Goal: Information Seeking & Learning: Find specific fact

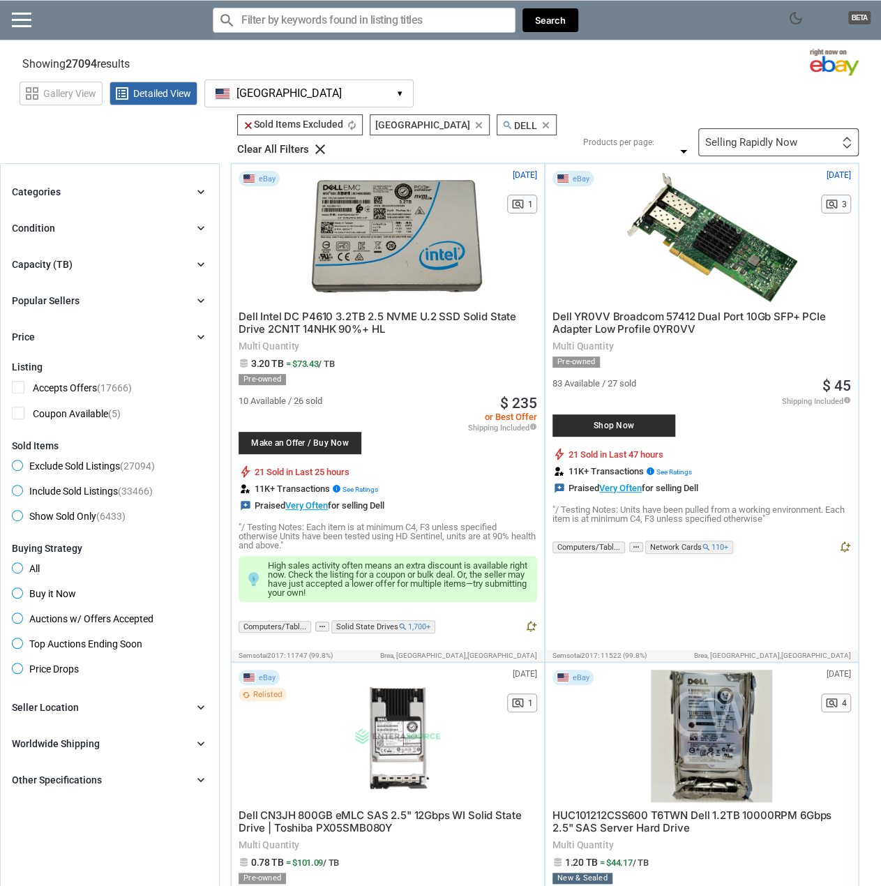
click at [282, 22] on input "Search for models" at bounding box center [364, 20] width 303 height 25
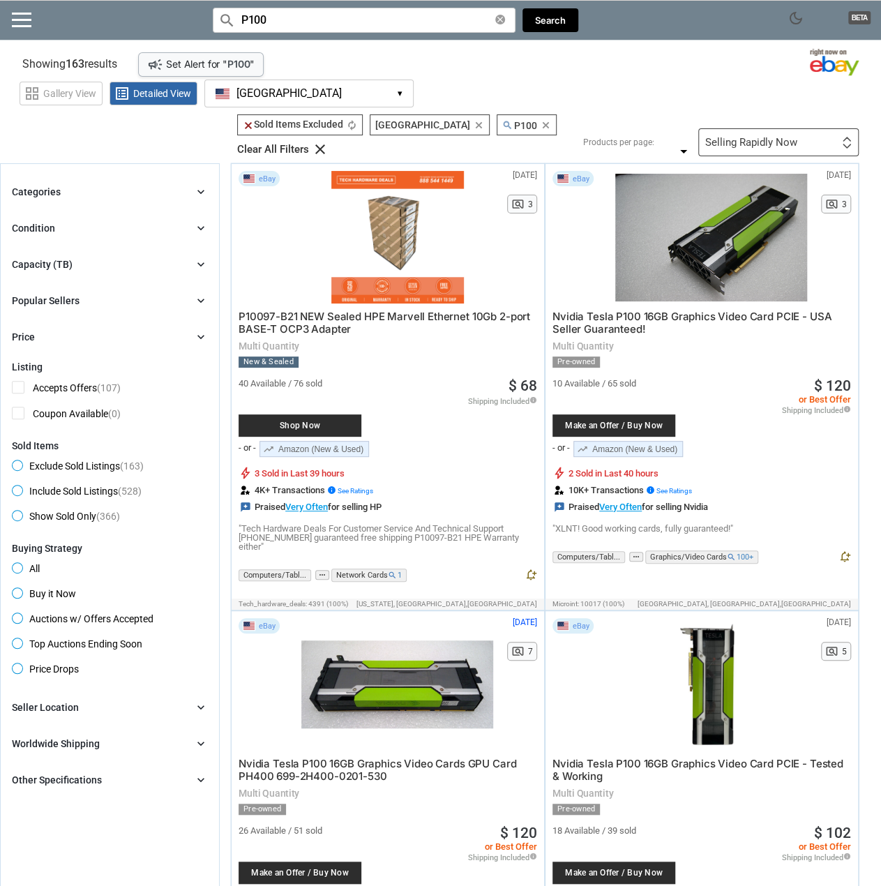
type input "P100"
click at [595, 60] on section "Showing 163 results Loading Results campaign Set Alert for " P100 " (69.32%)" at bounding box center [440, 60] width 881 height 27
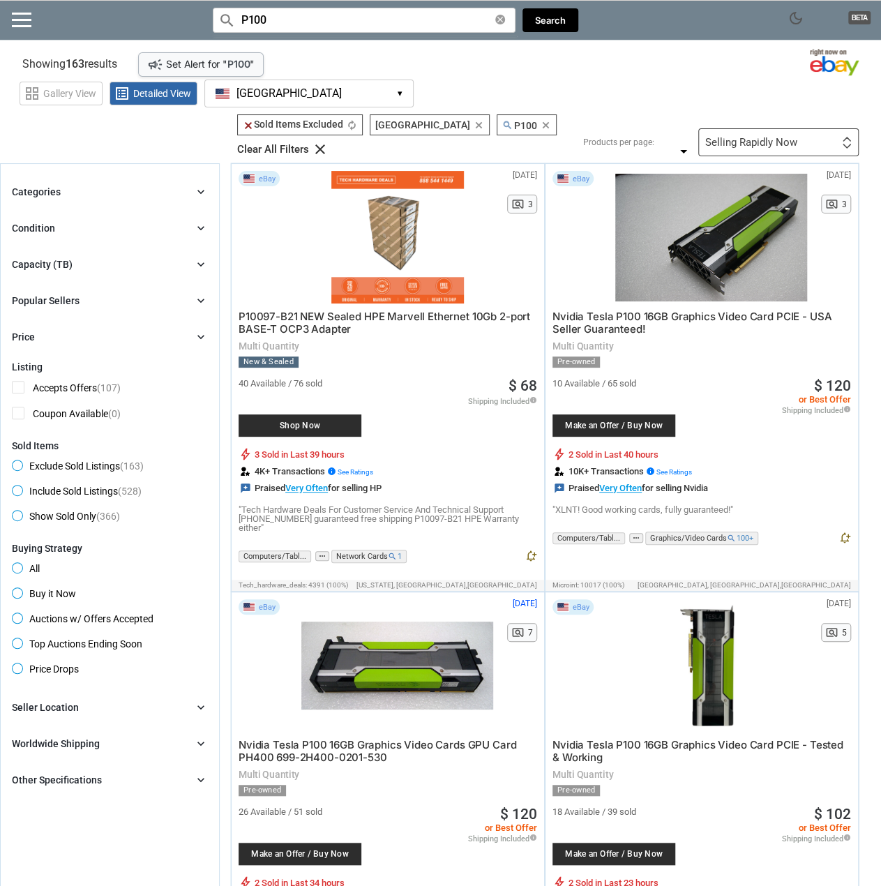
click at [245, 21] on input "P100" at bounding box center [364, 20] width 303 height 25
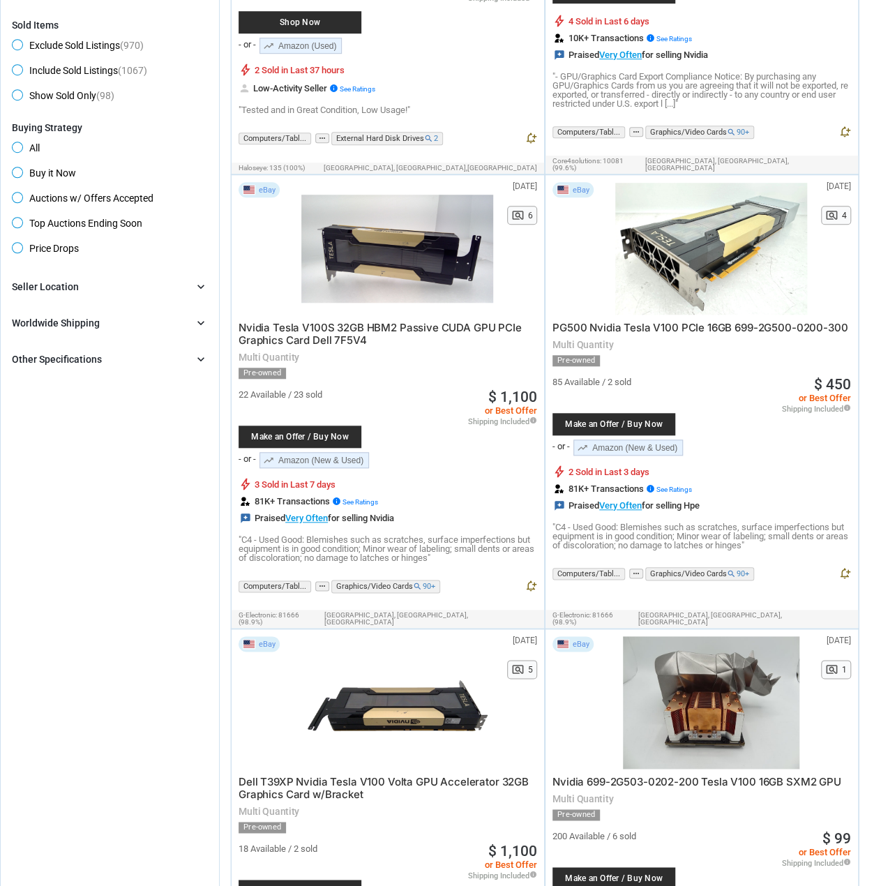
scroll to position [488, 0]
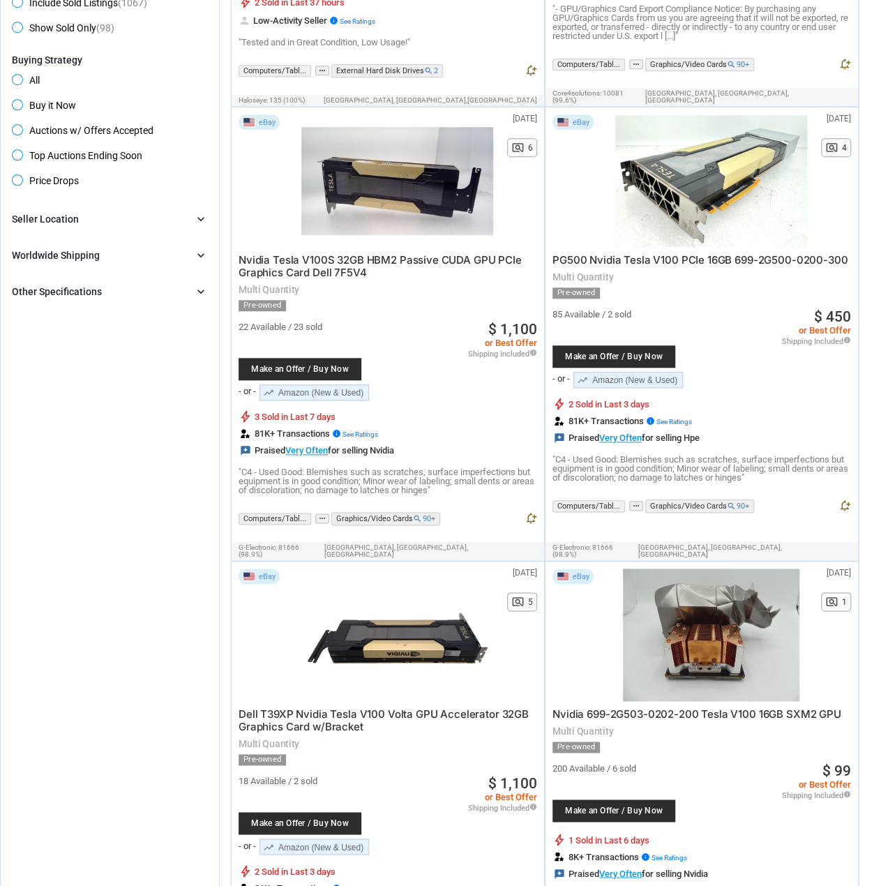
type input "V100"
